Goal: Task Accomplishment & Management: Manage account settings

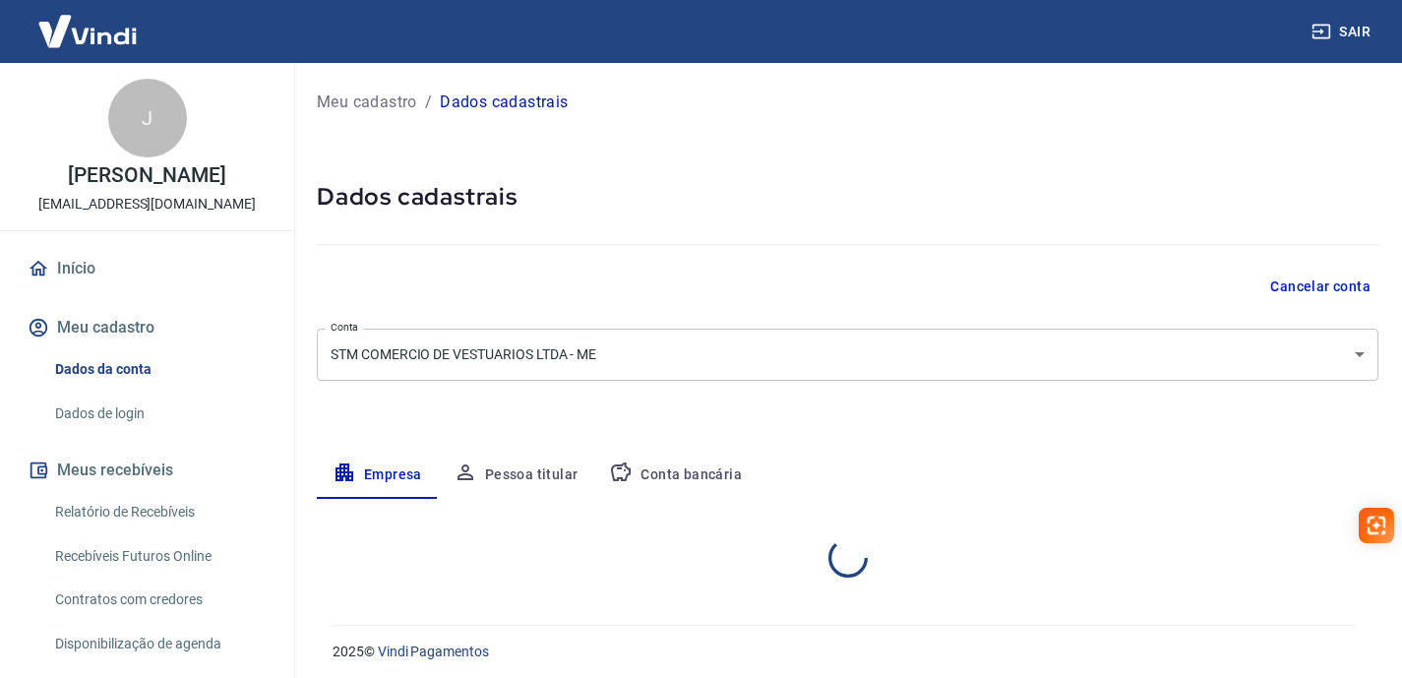
select select "SP"
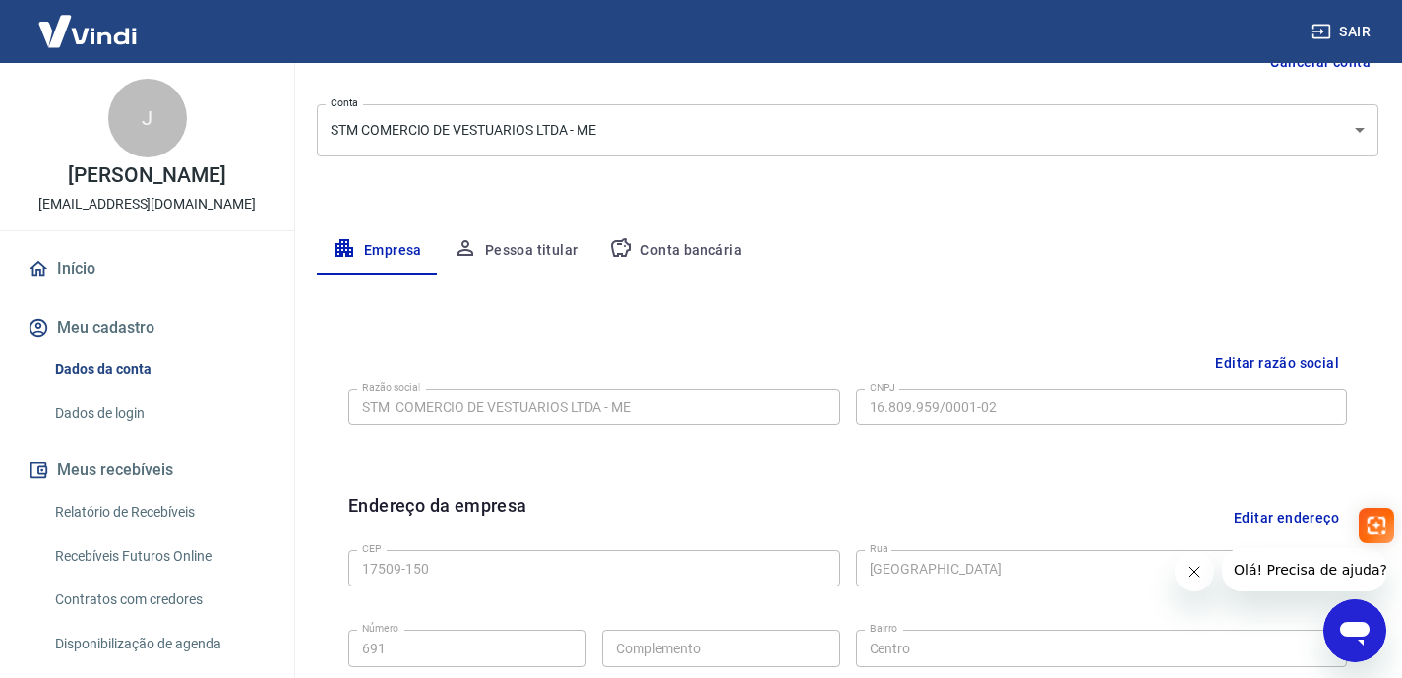
scroll to position [226, 0]
click at [713, 246] on button "Conta bancária" at bounding box center [675, 248] width 164 height 47
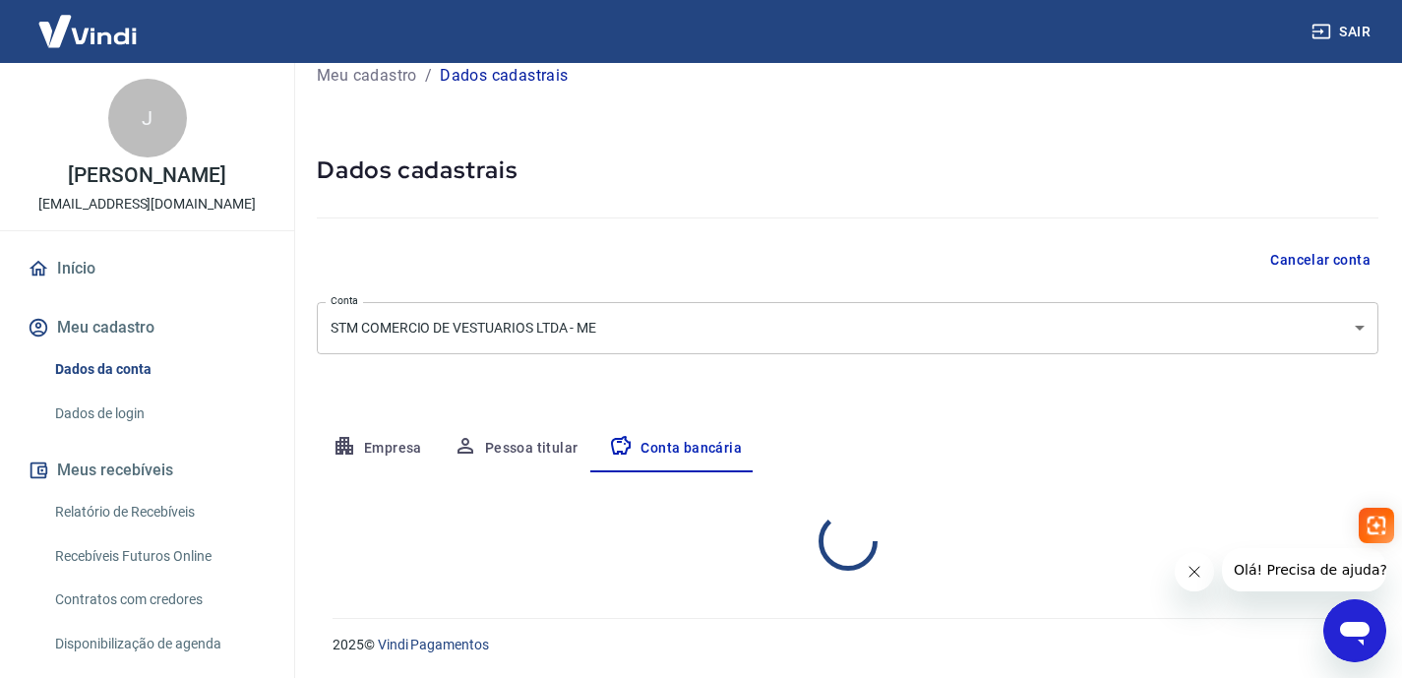
select select "1"
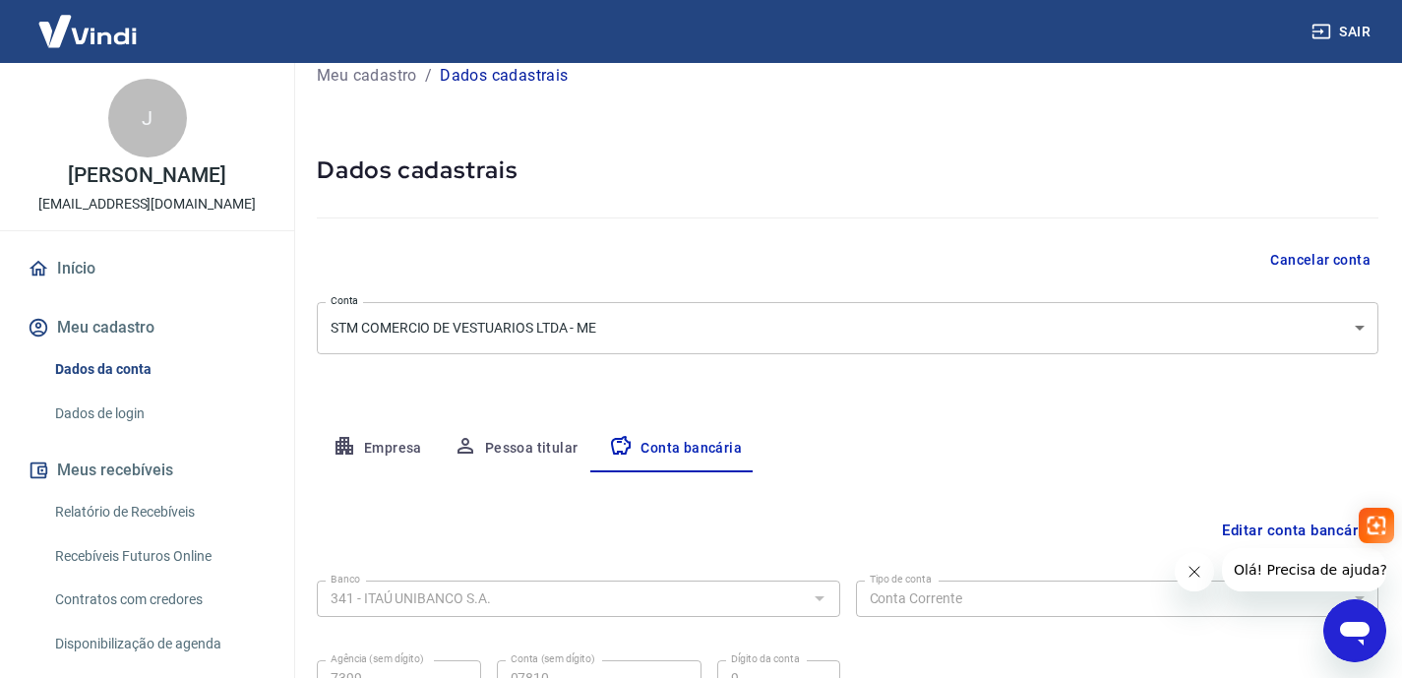
scroll to position [218, 0]
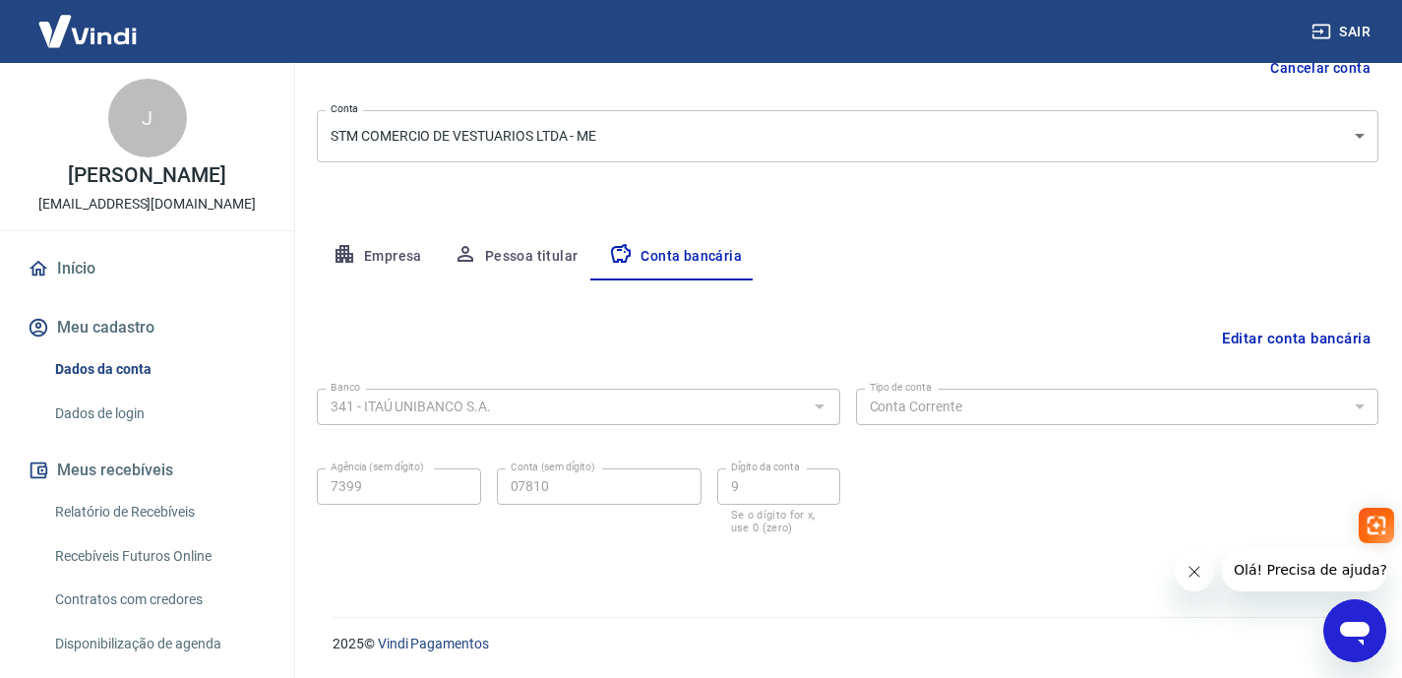
click at [1259, 338] on button "Editar conta bancária" at bounding box center [1296, 338] width 164 height 37
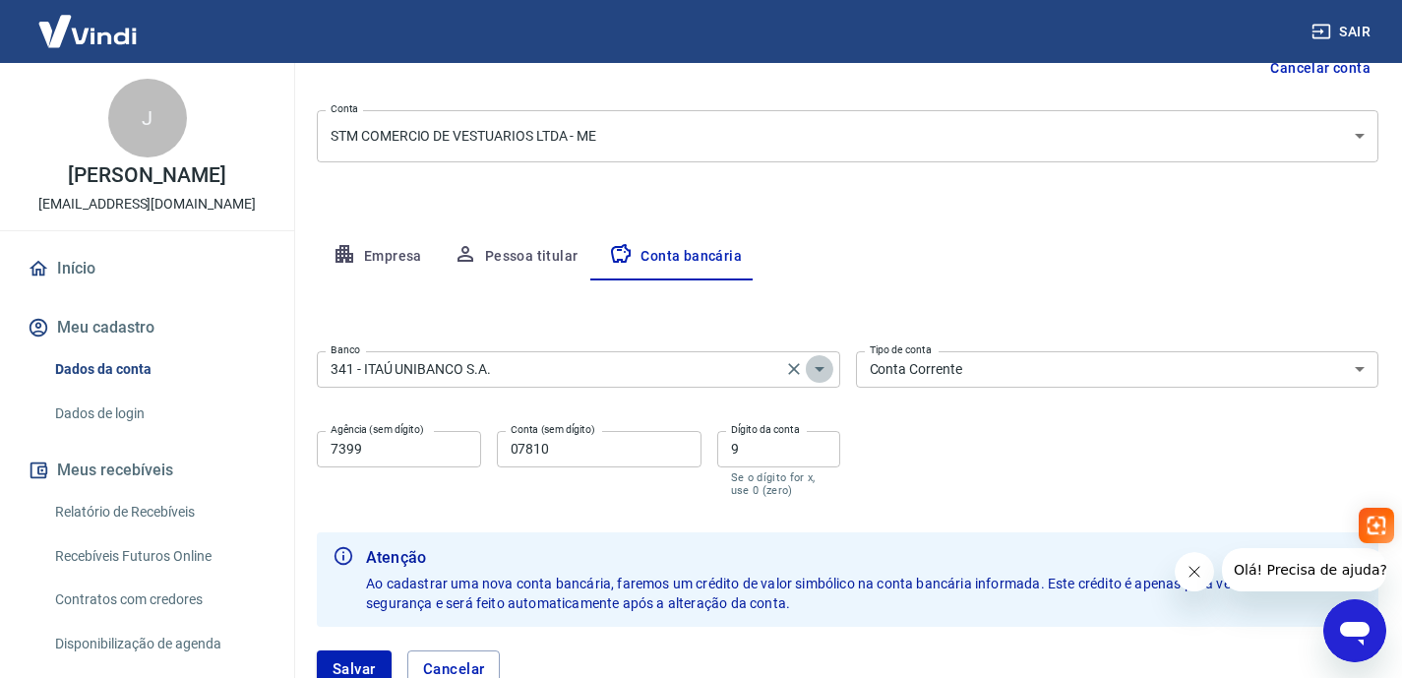
click at [821, 366] on icon "Abrir" at bounding box center [820, 369] width 24 height 24
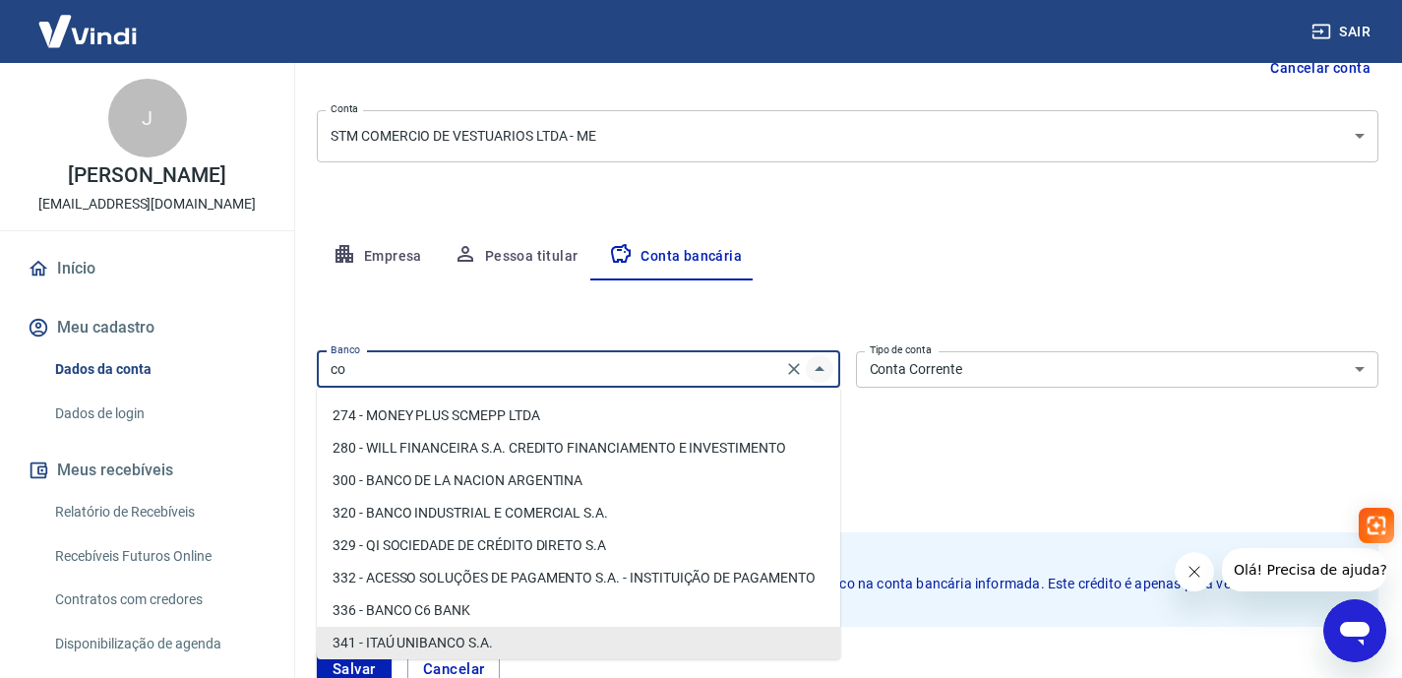
scroll to position [1478, 0]
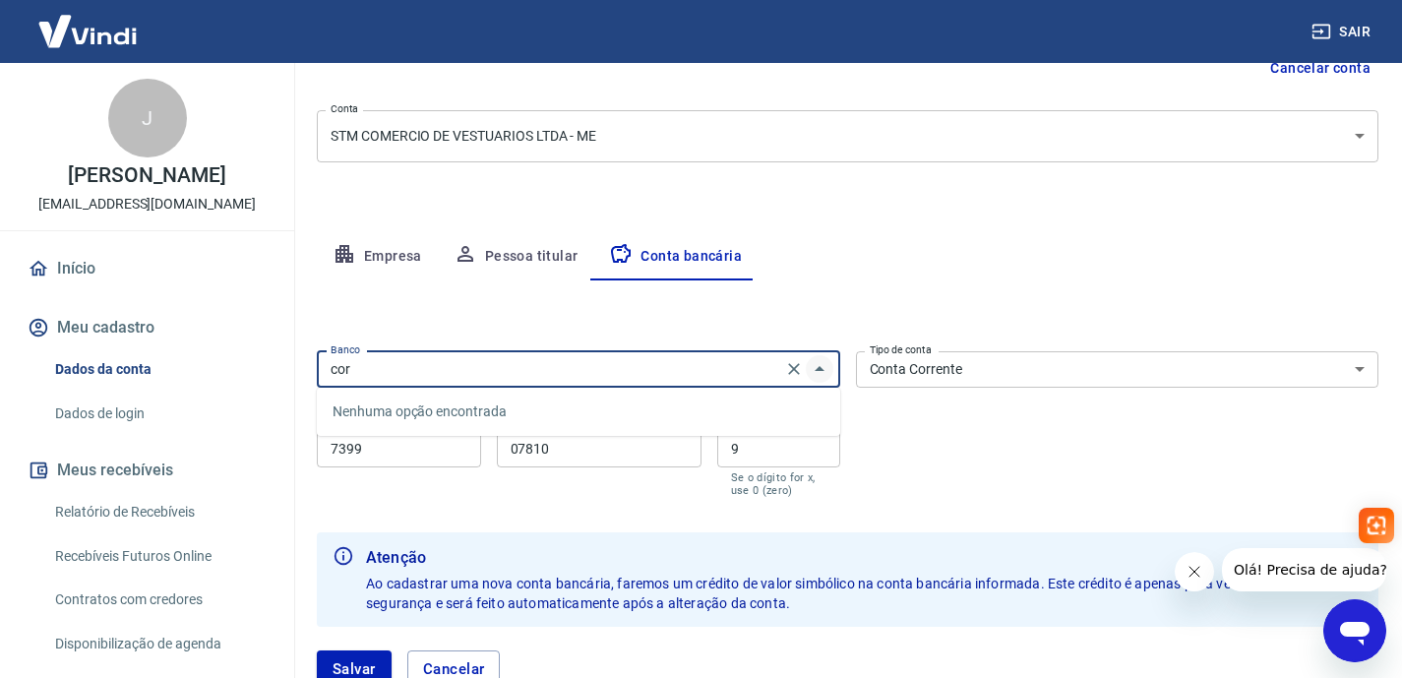
type input "cora"
click at [794, 370] on icon "Clear" at bounding box center [794, 369] width 12 height 12
type input "cora"
type input "403"
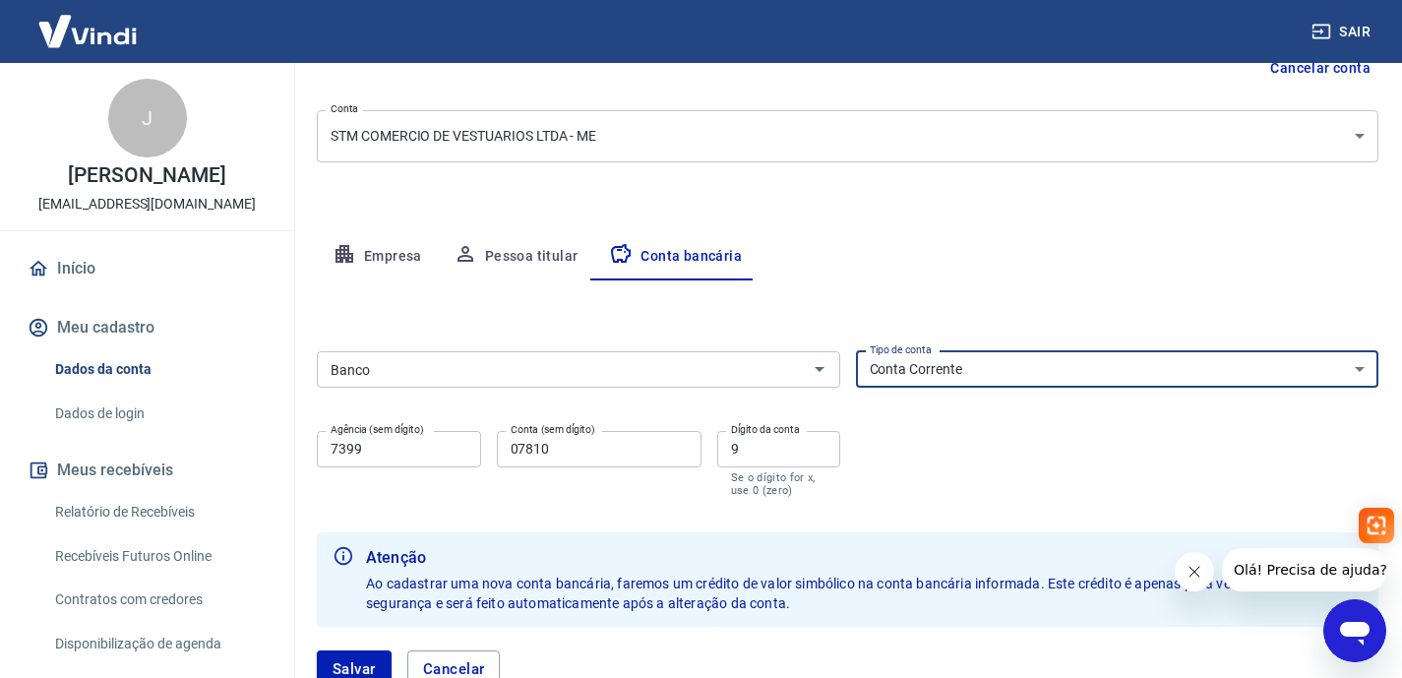
click at [587, 371] on input "Banco" at bounding box center [562, 369] width 479 height 25
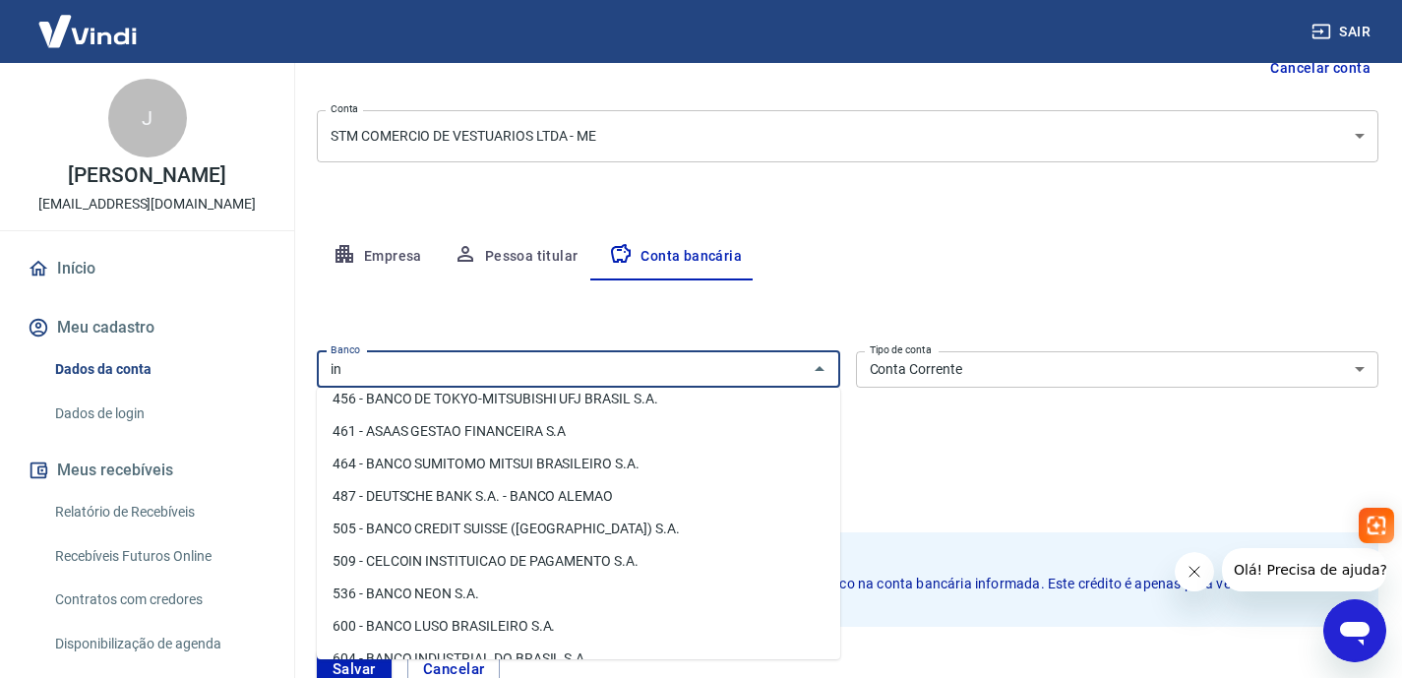
scroll to position [0, 0]
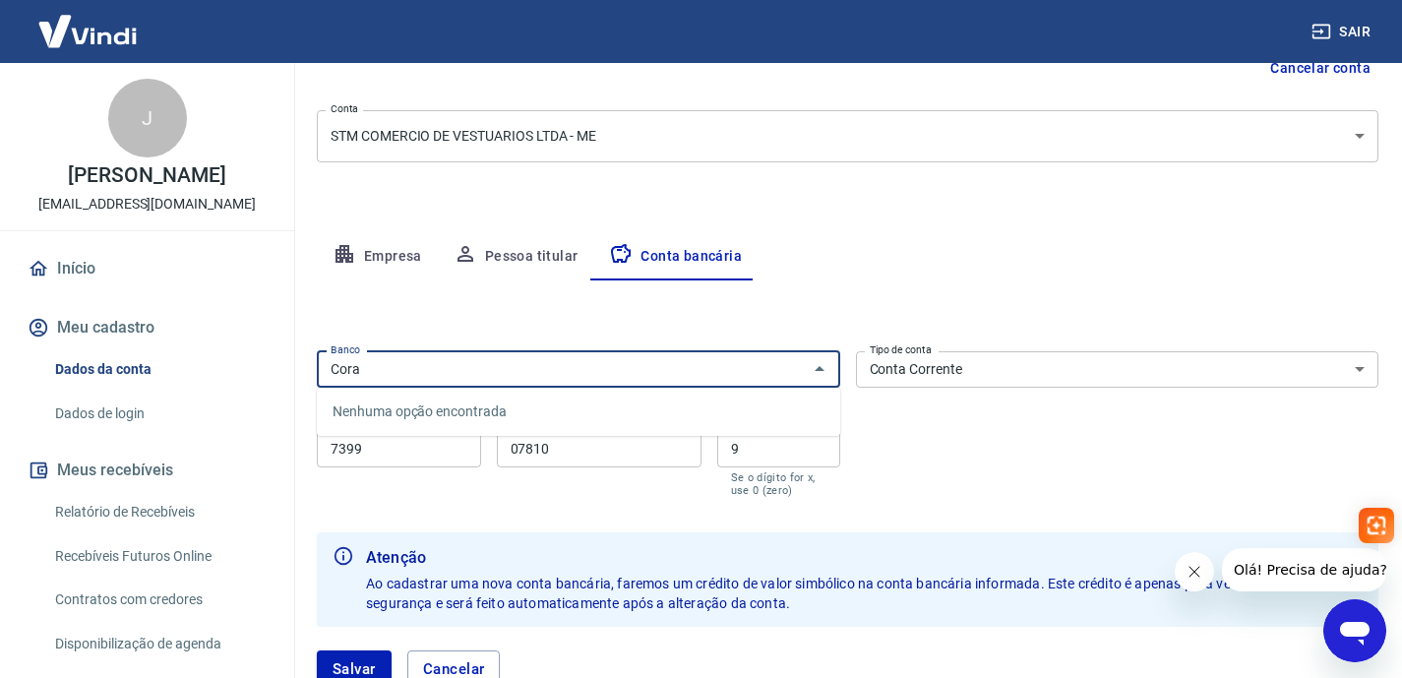
type input "Cora"
click at [1021, 324] on div "Editar conta bancária Banco Banco Tipo de conta Conta Corrente Conta Poupança T…" at bounding box center [848, 495] width 1062 height 431
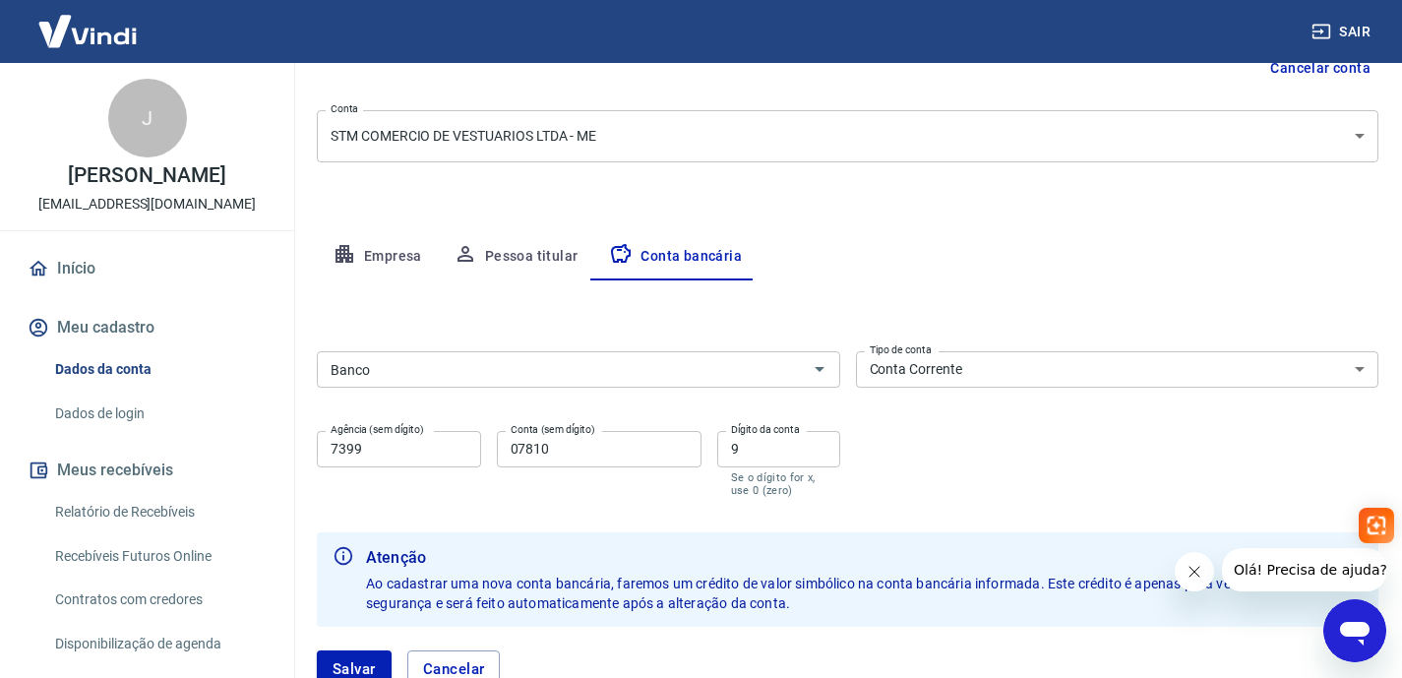
scroll to position [348, 0]
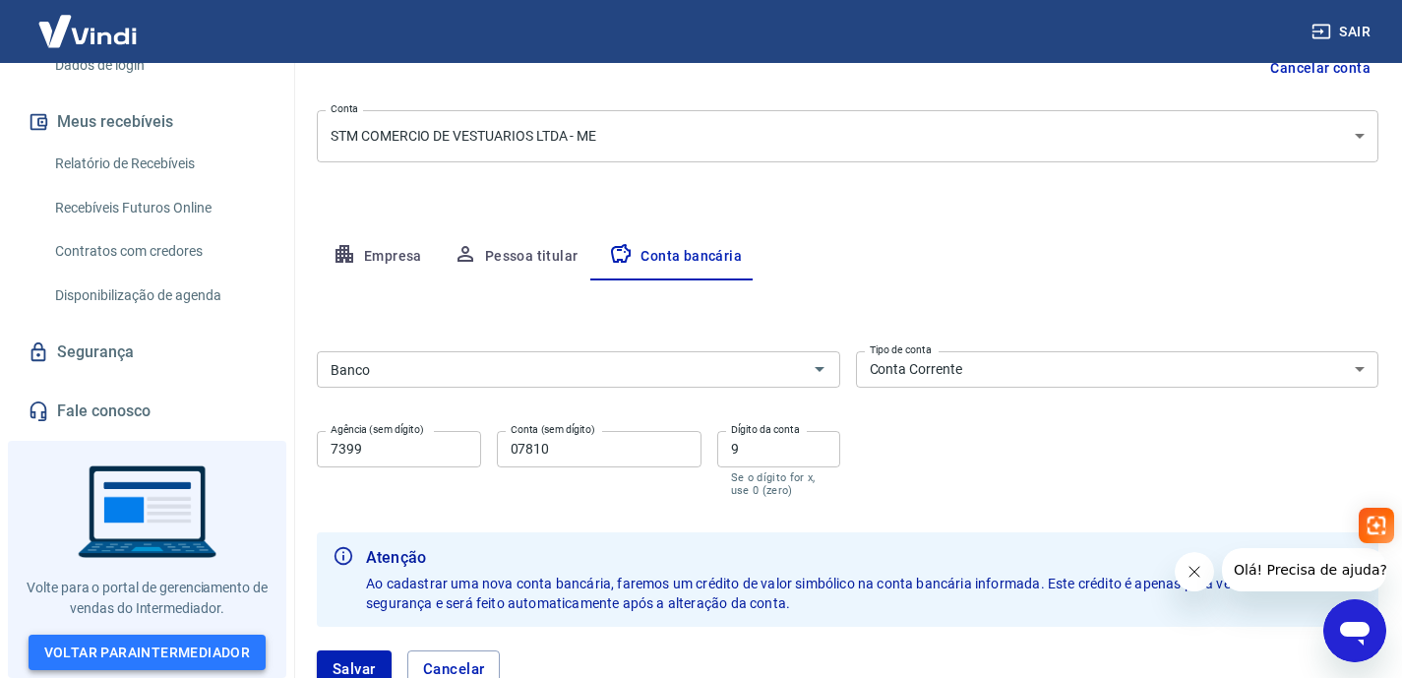
click at [184, 645] on link "Voltar para Intermediador" at bounding box center [148, 653] width 238 height 36
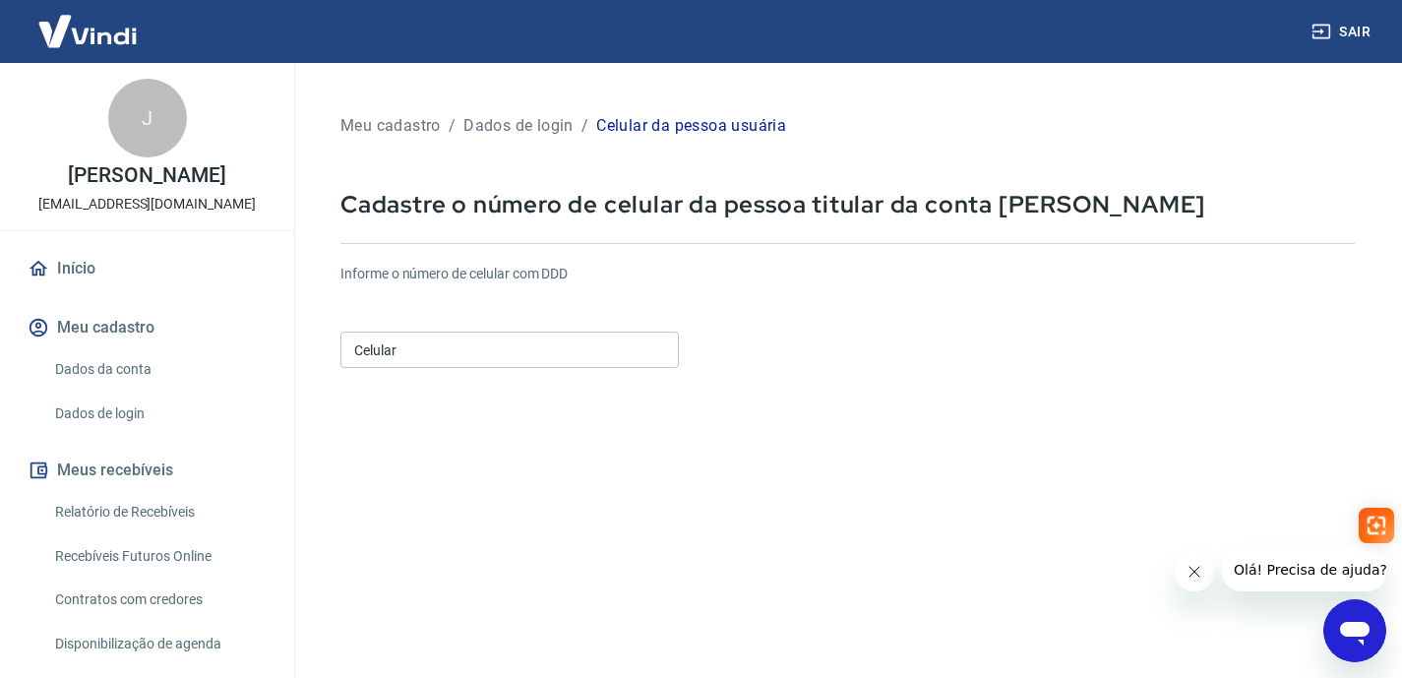
click at [493, 341] on input "Celular" at bounding box center [509, 350] width 338 height 36
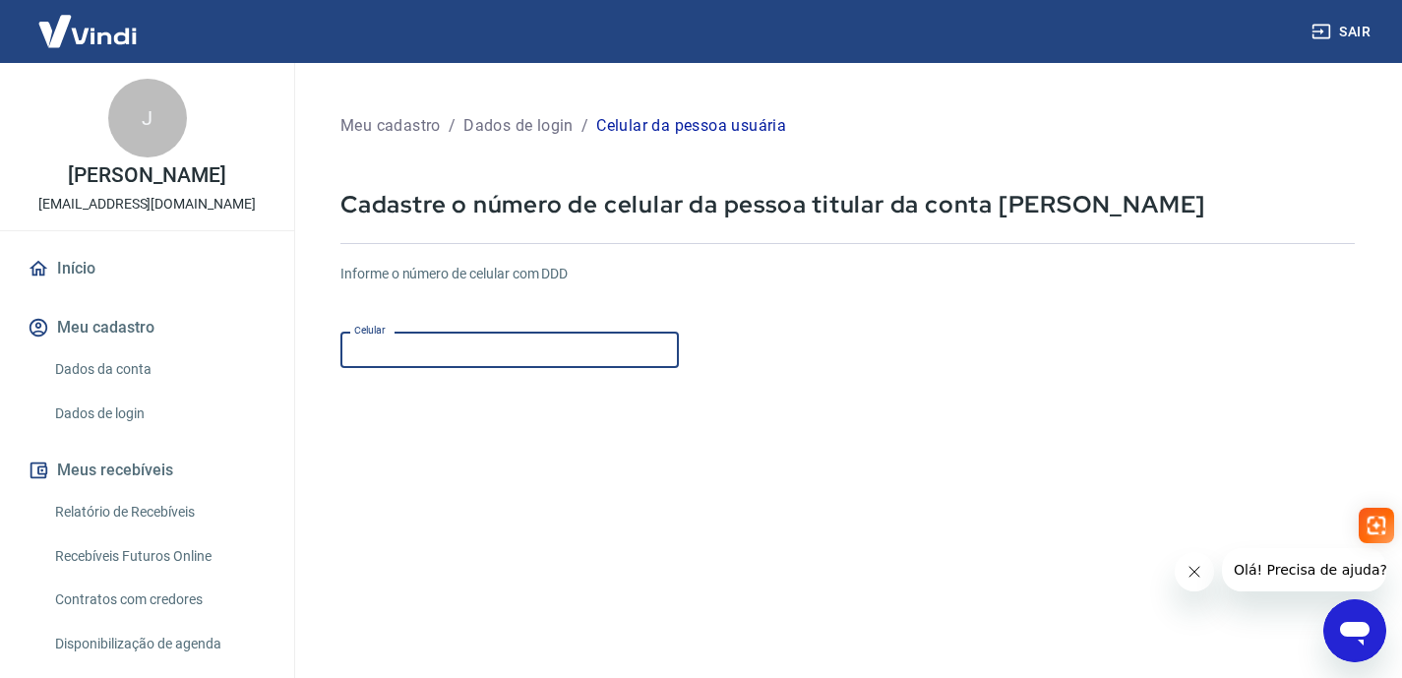
type input "(14) 99124-5353"
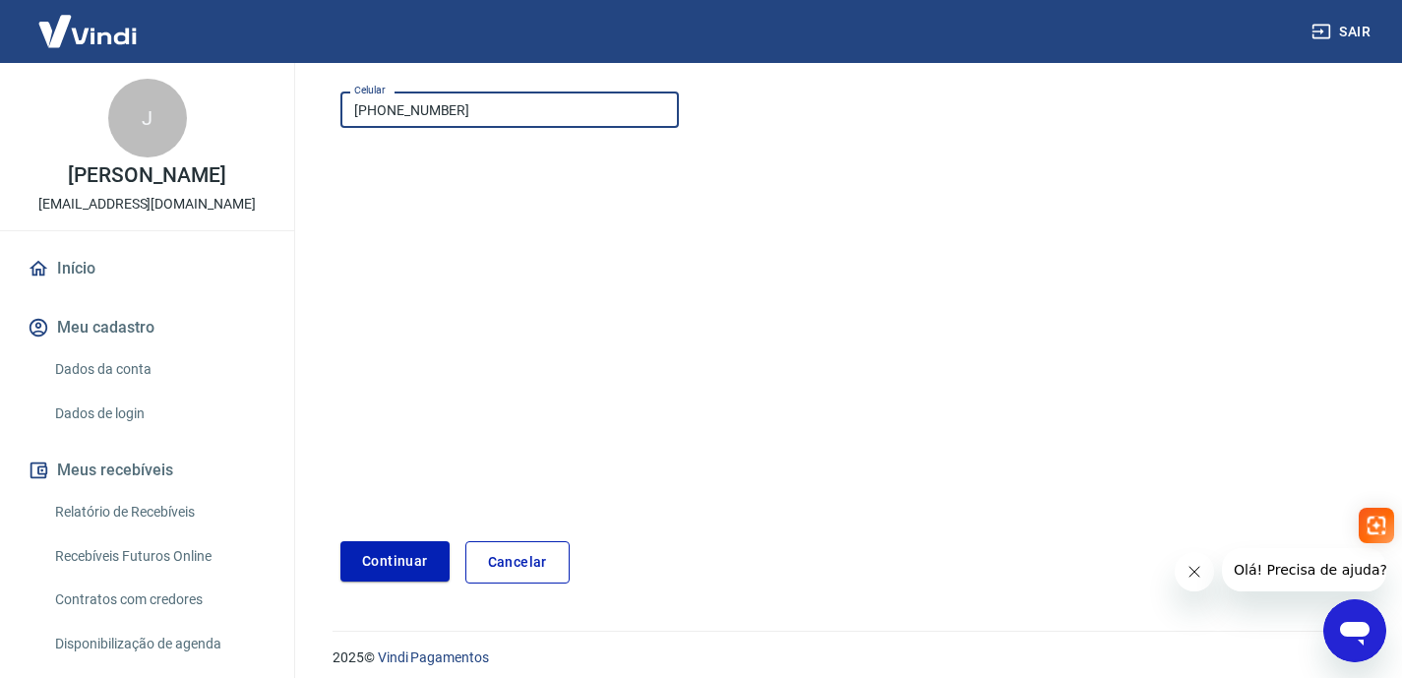
scroll to position [254, 0]
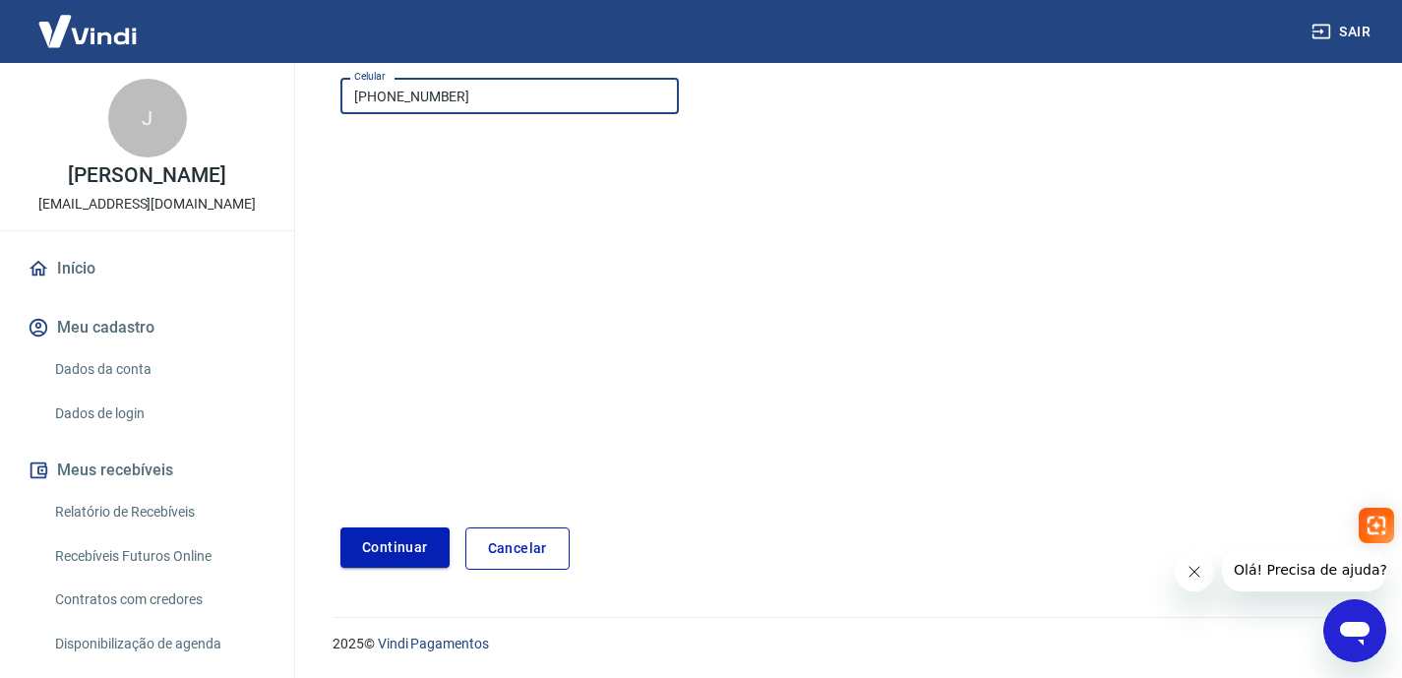
click at [412, 546] on button "Continuar" at bounding box center [394, 547] width 109 height 40
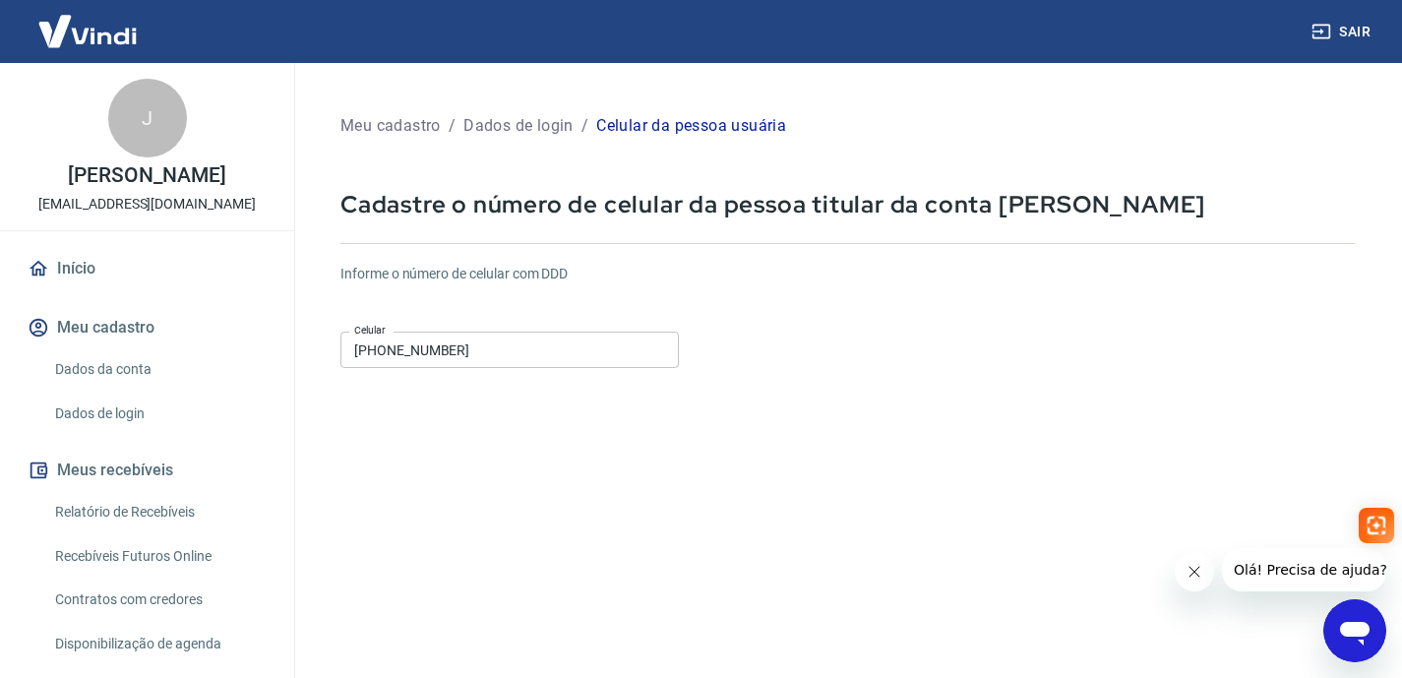
scroll to position [103, 0]
